Goal: Learn about a topic: Learn about a topic

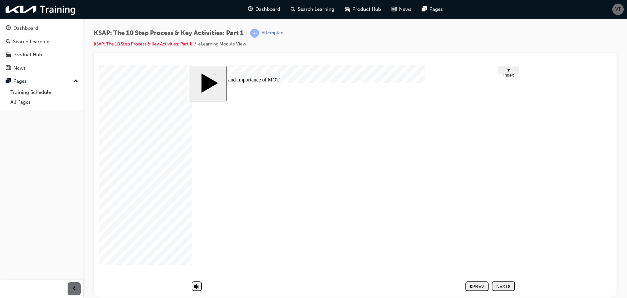
drag, startPoint x: 481, startPoint y: 244, endPoint x: 480, endPoint y: 222, distance: 21.3
drag, startPoint x: 512, startPoint y: 199, endPoint x: 504, endPoint y: 197, distance: 8.6
click at [510, 197] on div "Group 1 Step 1. Appointments Step_overview Group 2 Rounded Rectangle 25 1 Round…" at bounding box center [355, 181] width 327 height 199
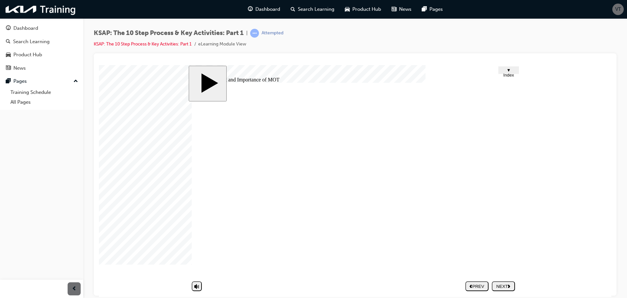
click at [506, 285] on nav "PREV NEXT SUBMIT" at bounding box center [490, 285] width 50 height 15
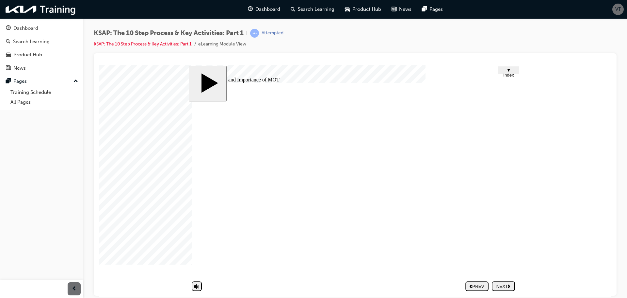
click at [504, 284] on nav "PREV NEXT SUBMIT" at bounding box center [490, 285] width 50 height 15
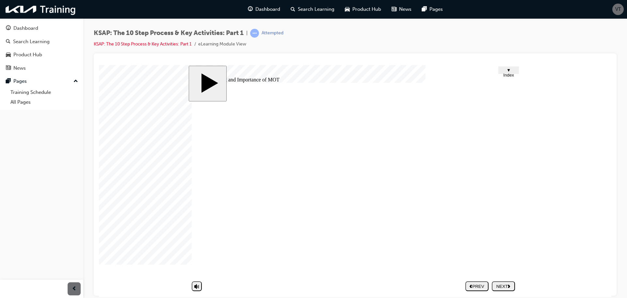
click at [505, 288] on button "NEXT" at bounding box center [503, 286] width 23 height 10
drag, startPoint x: 513, startPoint y: 283, endPoint x: 510, endPoint y: 285, distance: 4.0
click at [132, 97] on div at bounding box center [115, 81] width 33 height 33
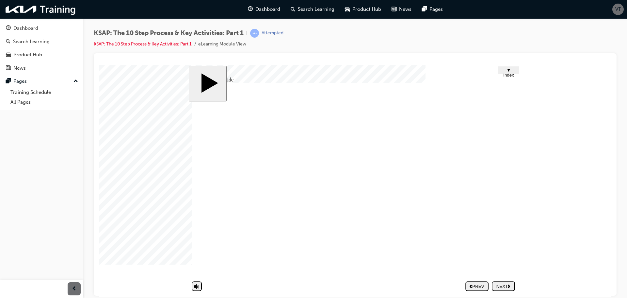
drag, startPoint x: 509, startPoint y: 285, endPoint x: 507, endPoint y: 243, distance: 42.2
click at [132, 97] on div at bounding box center [115, 81] width 33 height 33
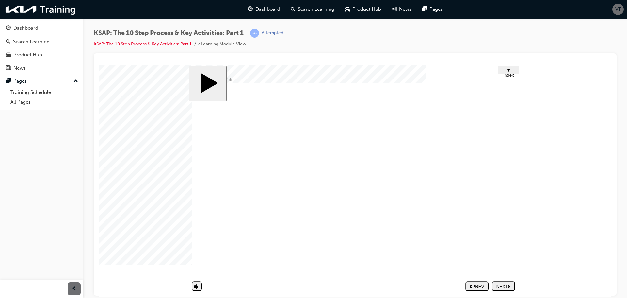
click at [132, 97] on div at bounding box center [115, 81] width 33 height 33
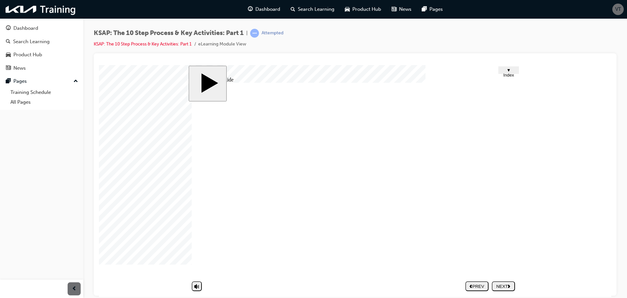
click at [132, 97] on div at bounding box center [115, 81] width 33 height 33
